Goal: Find specific page/section: Find specific page/section

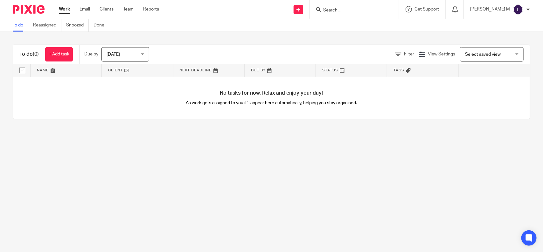
click at [341, 10] on input "Search" at bounding box center [350, 11] width 57 height 6
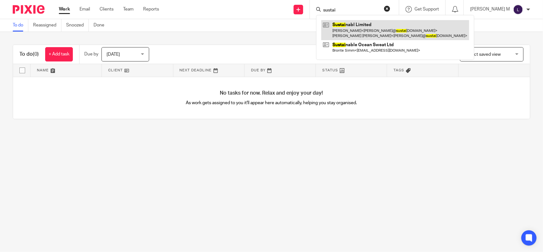
type input "sustai"
click at [374, 28] on link at bounding box center [395, 30] width 148 height 20
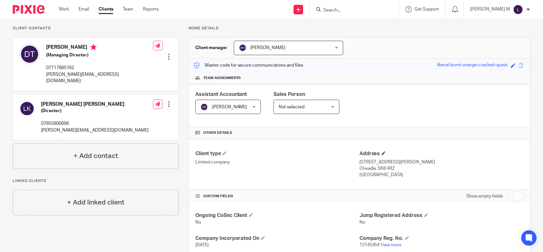
scroll to position [2, 0]
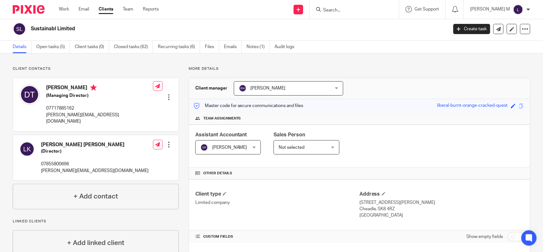
click at [339, 10] on input "Search" at bounding box center [350, 11] width 57 height 6
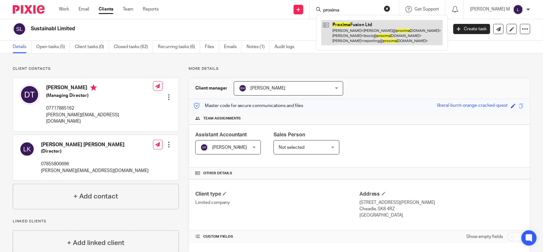
type input "proxima"
click at [361, 32] on link at bounding box center [381, 32] width 121 height 25
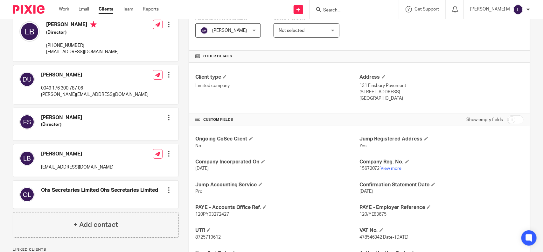
scroll to position [129, 0]
